Goal: Task Accomplishment & Management: Manage account settings

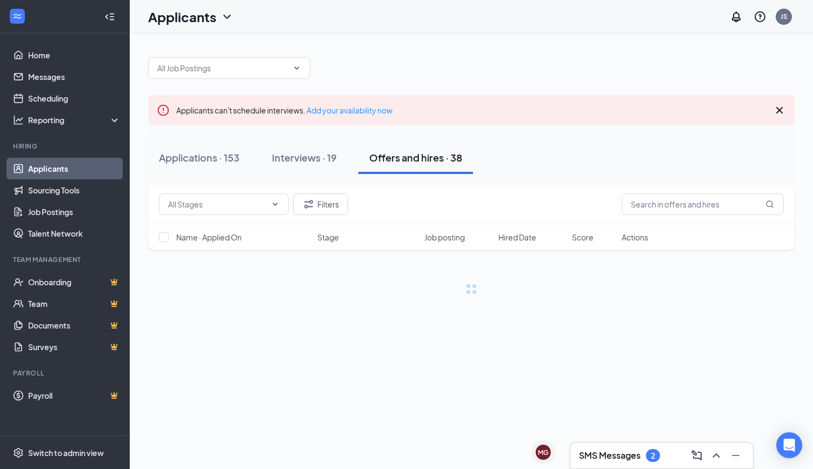
click at [609, 455] on h3 "SMS Messages" at bounding box center [610, 456] width 62 height 12
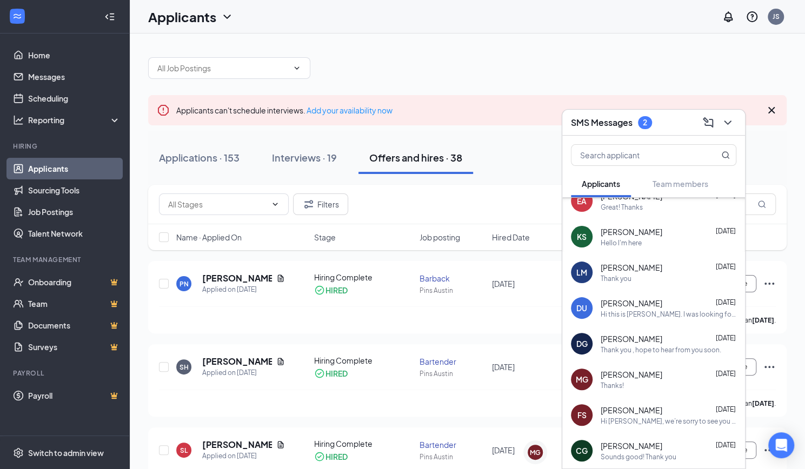
scroll to position [87, 0]
click at [654, 152] on input "text" at bounding box center [636, 155] width 128 height 21
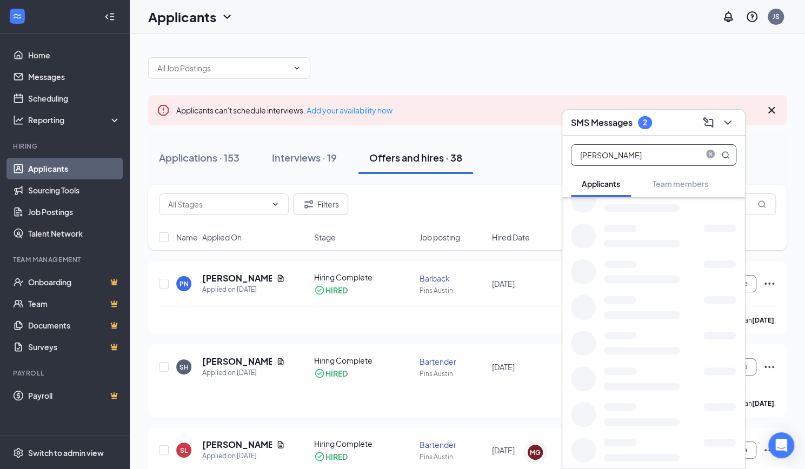
scroll to position [0, 0]
type input "i"
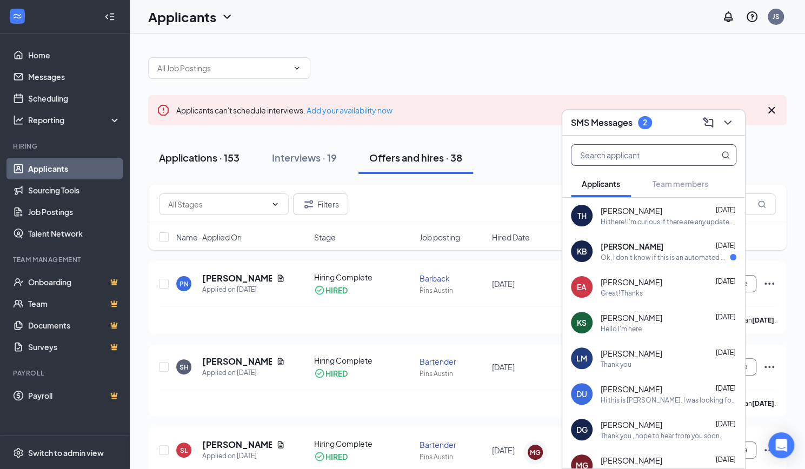
click at [199, 158] on div "Applications · 153" at bounding box center [199, 158] width 81 height 14
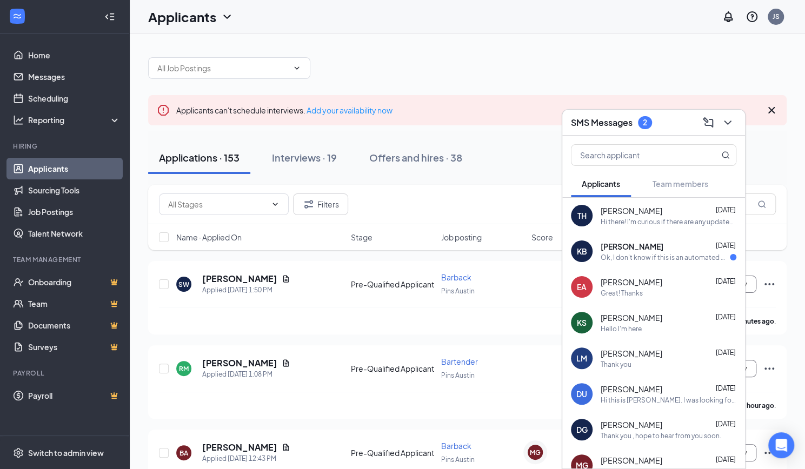
click at [683, 125] on div "SMS Messages 2" at bounding box center [654, 122] width 166 height 17
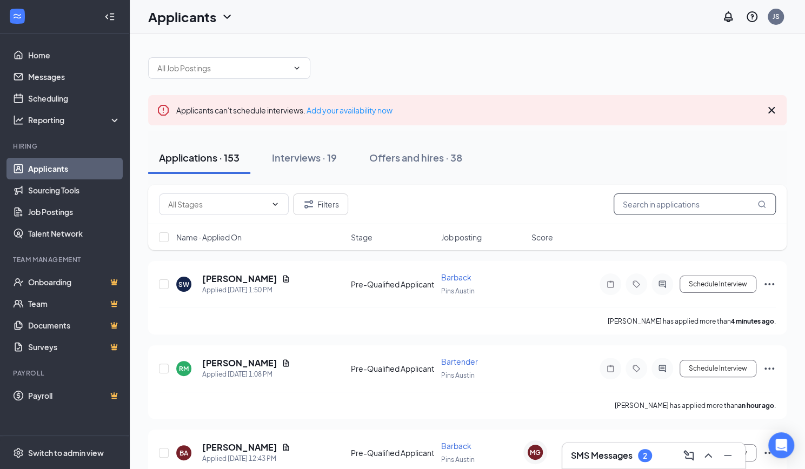
click at [673, 208] on input "text" at bounding box center [695, 205] width 162 height 22
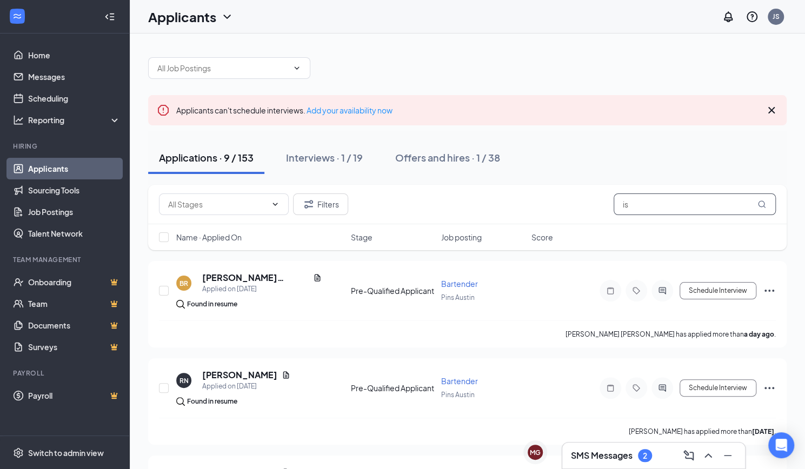
type input "i"
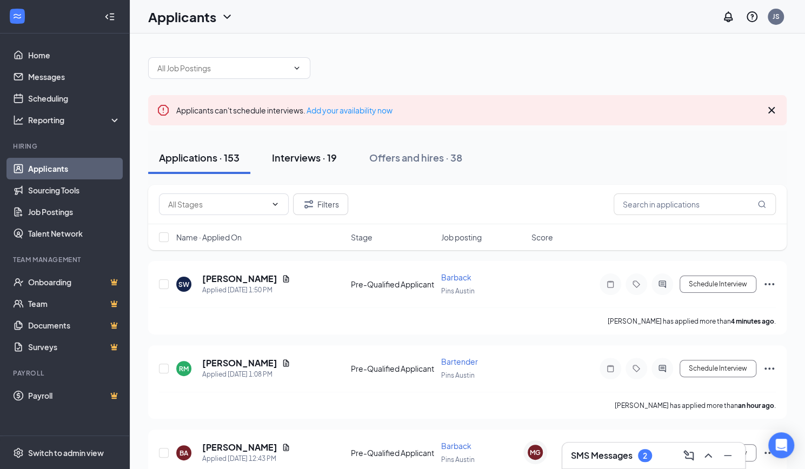
click at [321, 152] on div "Interviews · 19" at bounding box center [304, 158] width 65 height 14
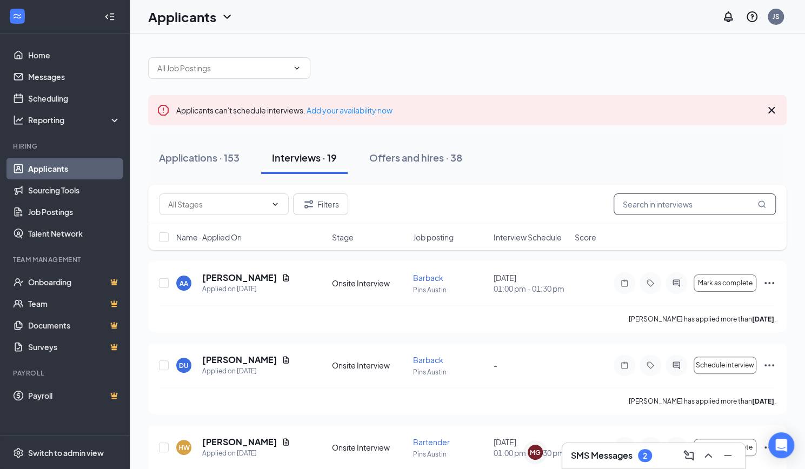
click at [696, 209] on input "text" at bounding box center [695, 205] width 162 height 22
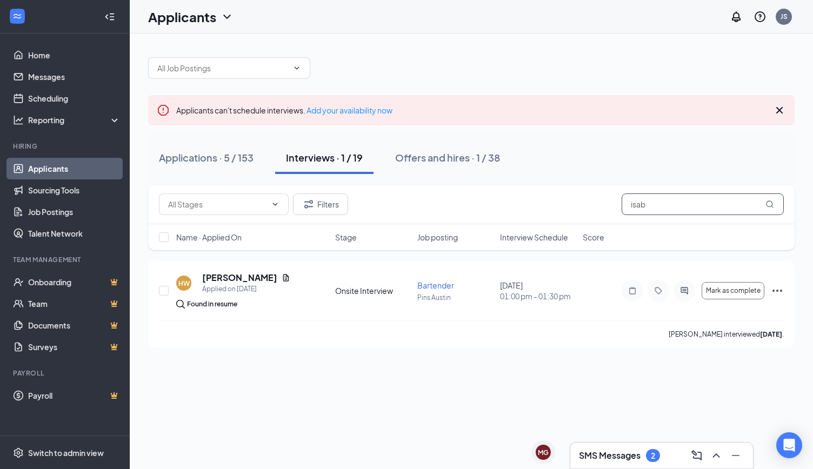
type input "isab"
click at [49, 171] on link "Applicants" at bounding box center [74, 169] width 92 height 22
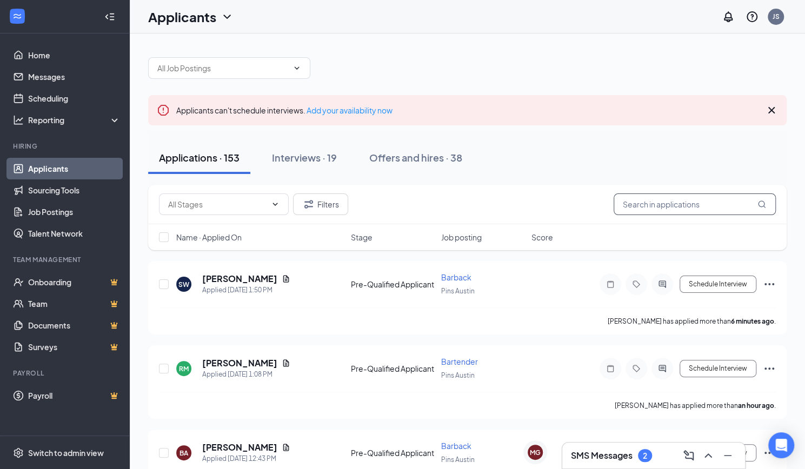
click at [641, 205] on input "text" at bounding box center [695, 205] width 162 height 22
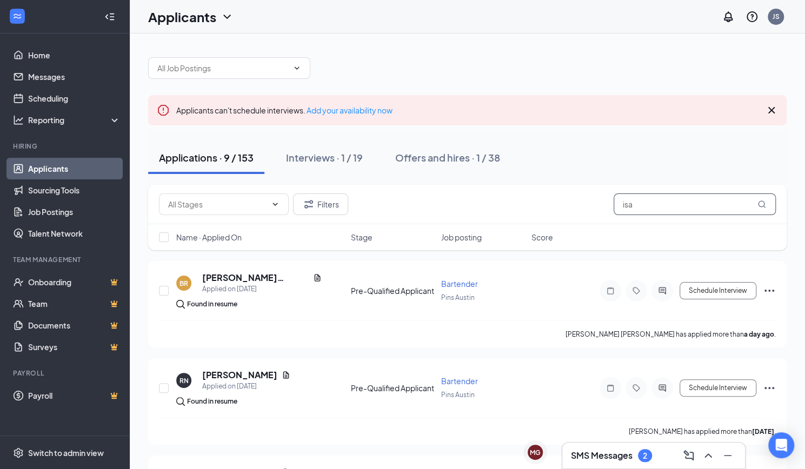
click at [677, 196] on input "isa" at bounding box center [695, 205] width 162 height 22
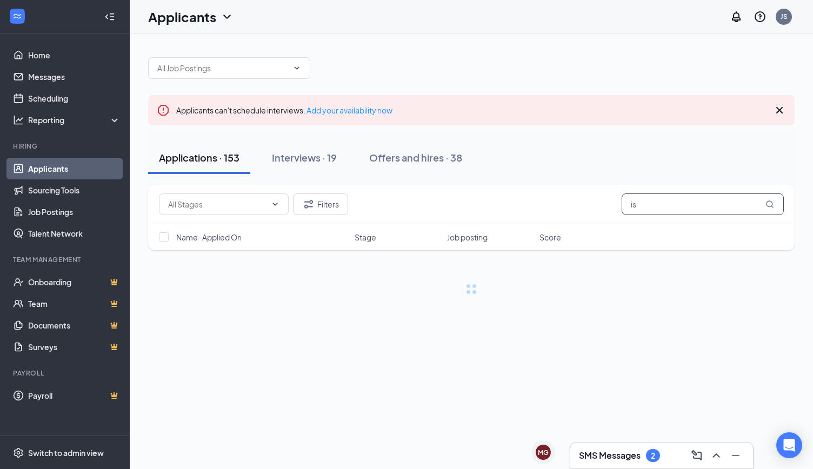
type input "i"
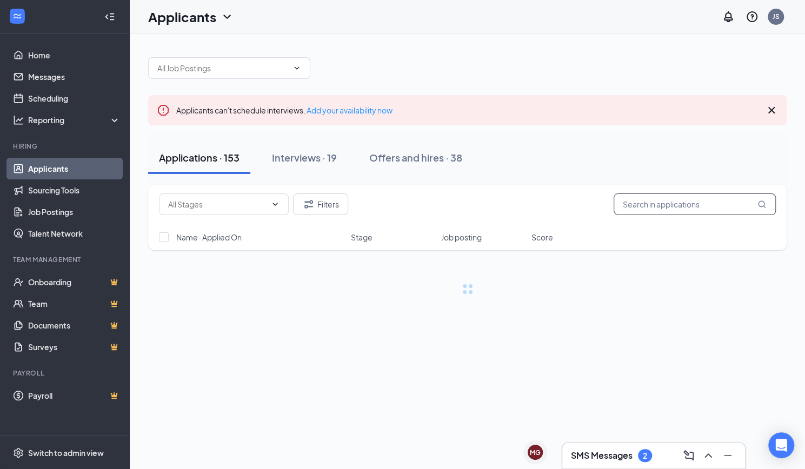
click at [677, 196] on input "text" at bounding box center [695, 205] width 162 height 22
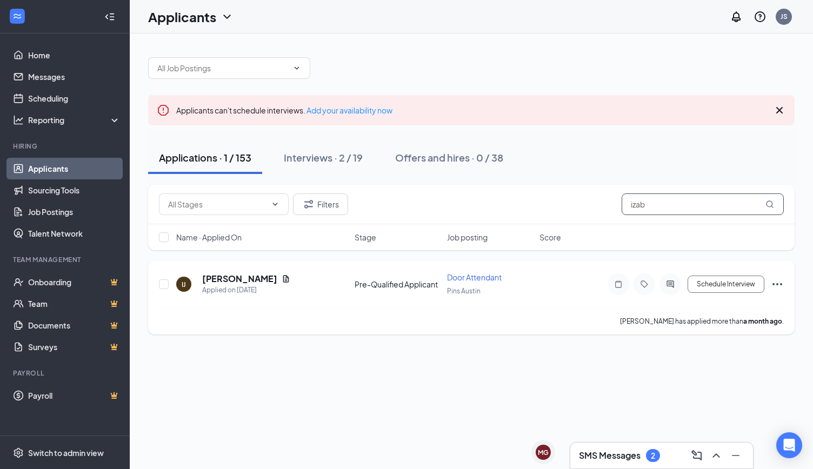
type input "izab"
click at [460, 279] on span "Door Attendant" at bounding box center [474, 278] width 55 height 10
click at [289, 277] on icon "Document" at bounding box center [286, 278] width 6 height 7
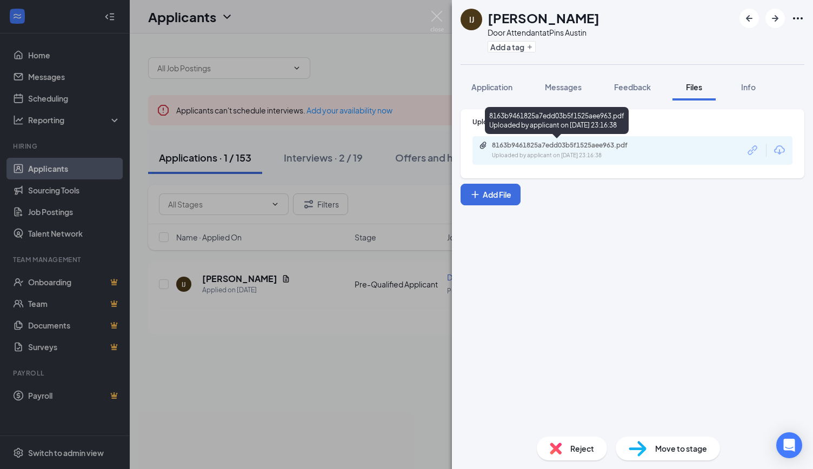
click at [514, 155] on div "Uploaded by applicant on [DATE] 23:16:38" at bounding box center [573, 155] width 162 height 9
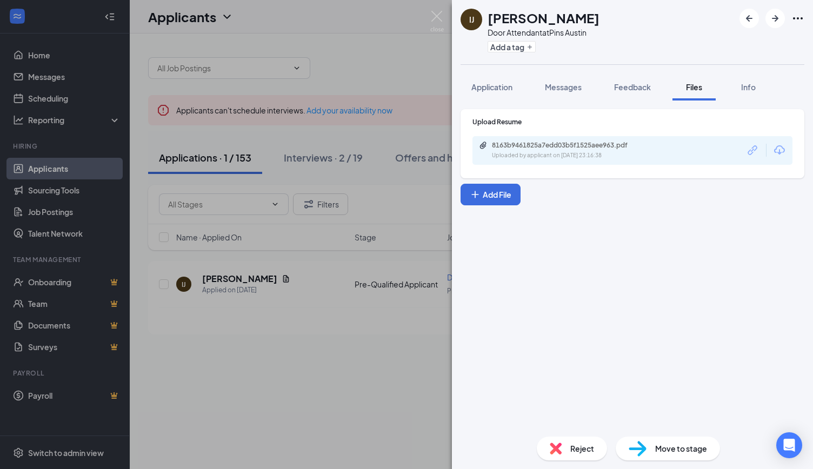
click at [326, 365] on div "IJ [PERSON_NAME] Door Attendant at Pins Austin Add a tag Application Messages F…" at bounding box center [406, 234] width 813 height 469
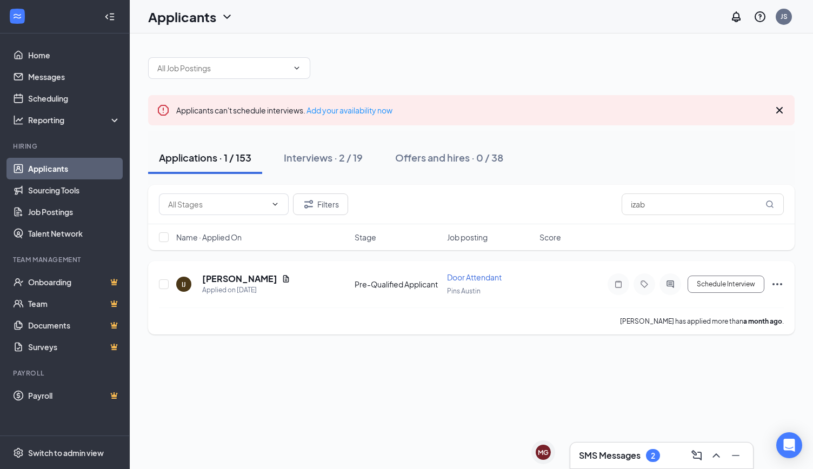
click at [776, 279] on icon "Ellipses" at bounding box center [777, 284] width 13 height 13
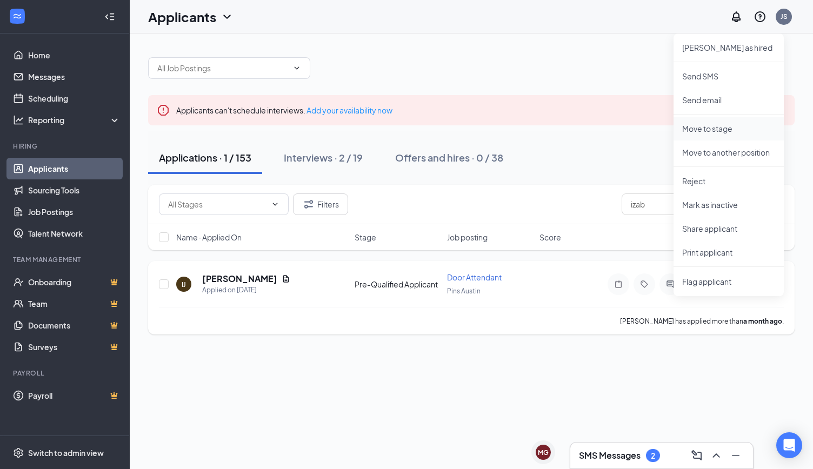
click at [707, 129] on p "Move to stage" at bounding box center [729, 128] width 93 height 11
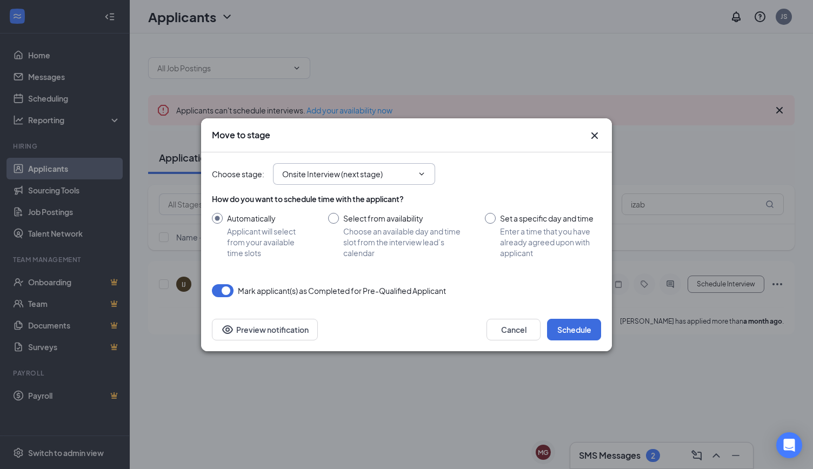
click at [333, 178] on input "Onsite Interview (next stage)" at bounding box center [347, 174] width 131 height 12
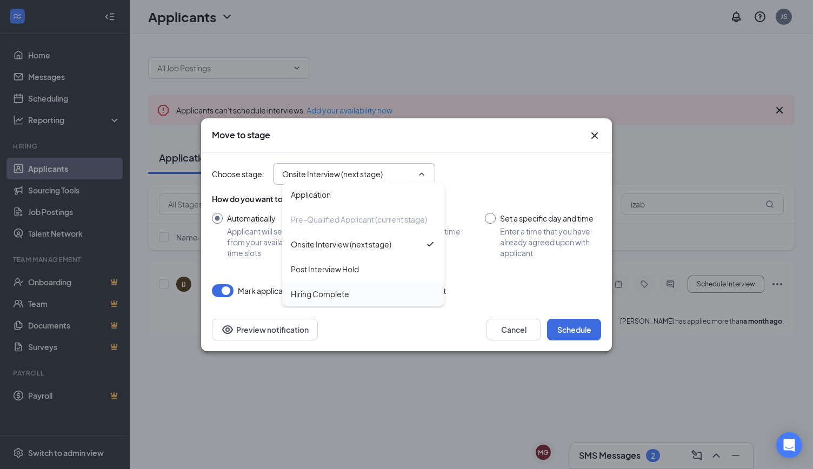
click at [335, 285] on div "Hiring Complete" at bounding box center [363, 294] width 162 height 25
type input "Hiring Complete"
